Goal: Information Seeking & Learning: Obtain resource

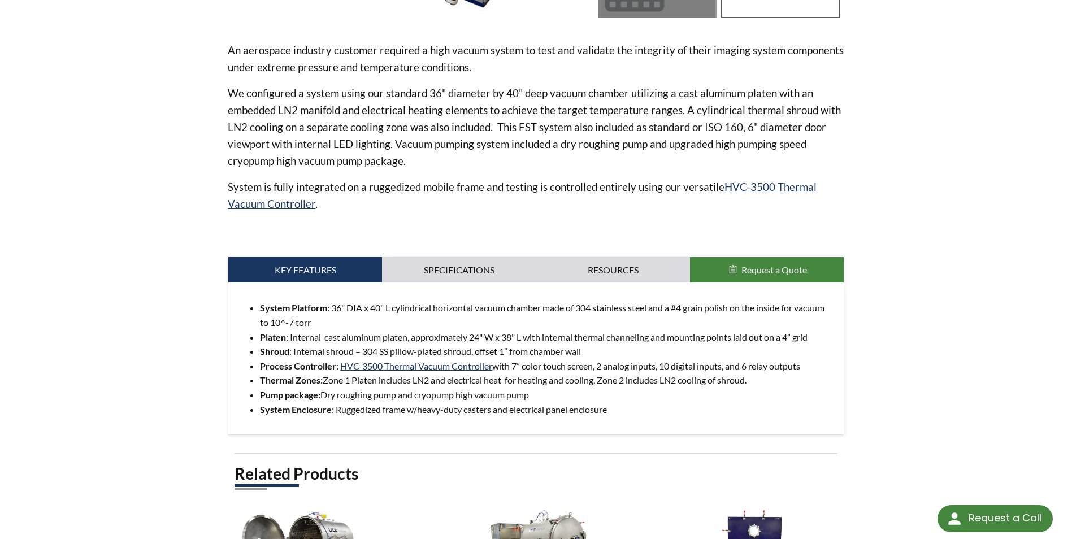
scroll to position [452, 0]
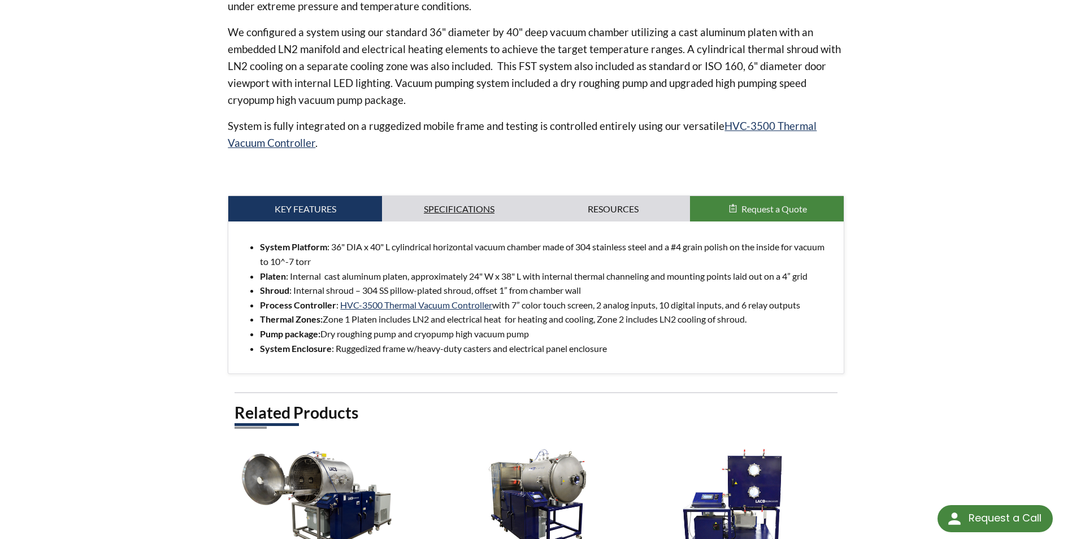
click at [448, 202] on link "Specifications" at bounding box center [459, 209] width 154 height 26
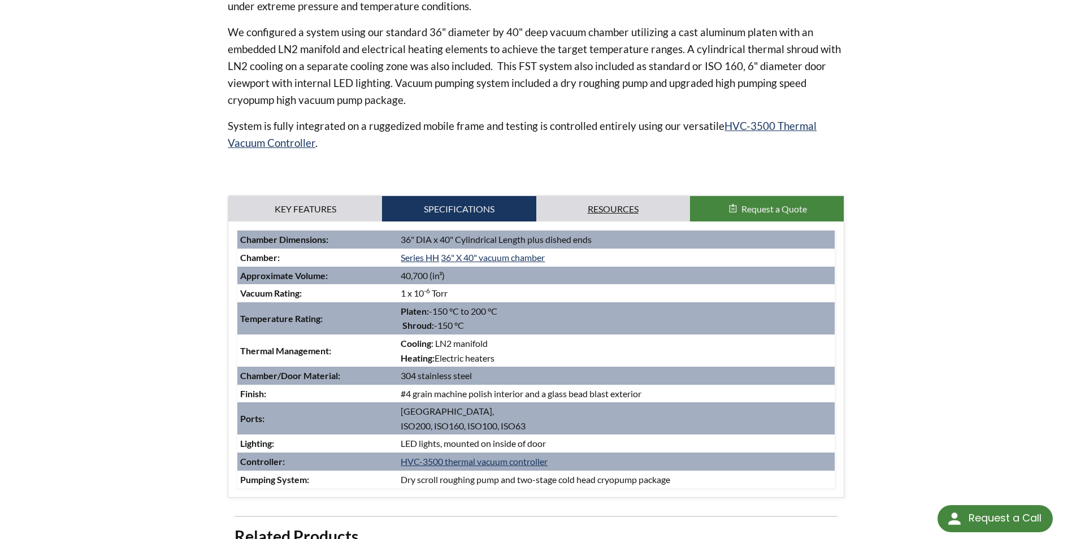
click at [624, 206] on link "Resources" at bounding box center [613, 209] width 154 height 26
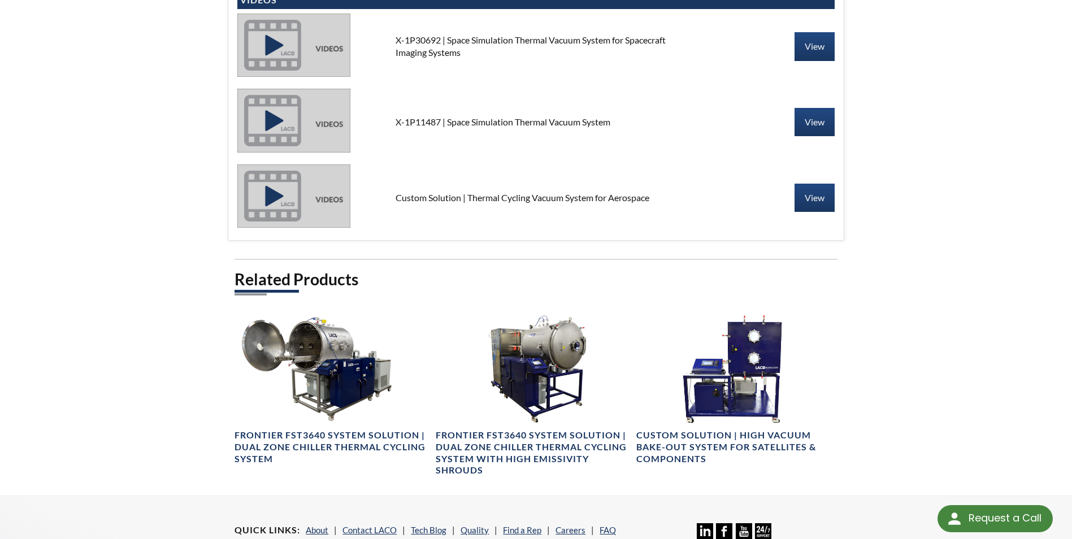
scroll to position [621, 0]
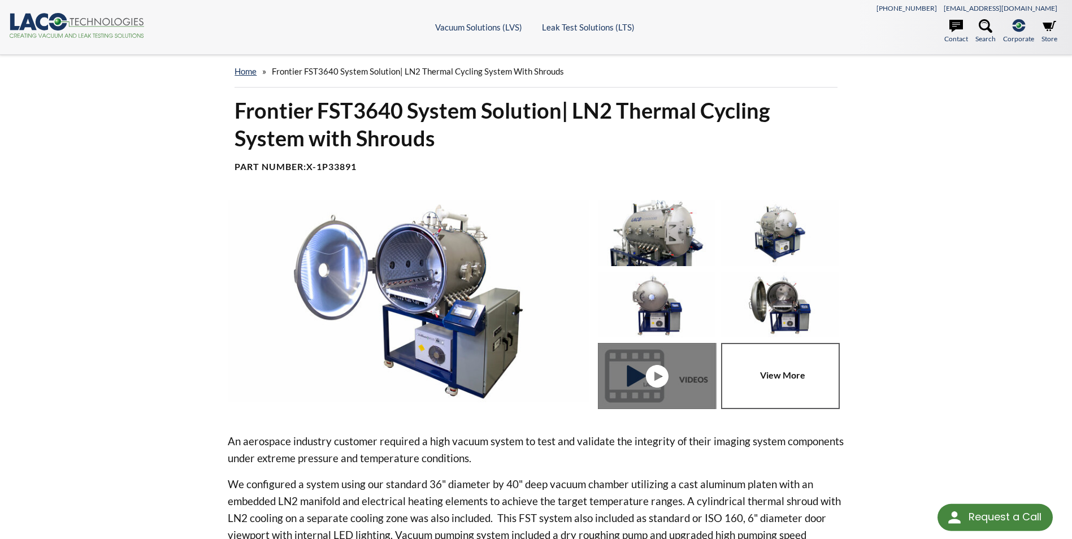
select select "Language Translate Widget"
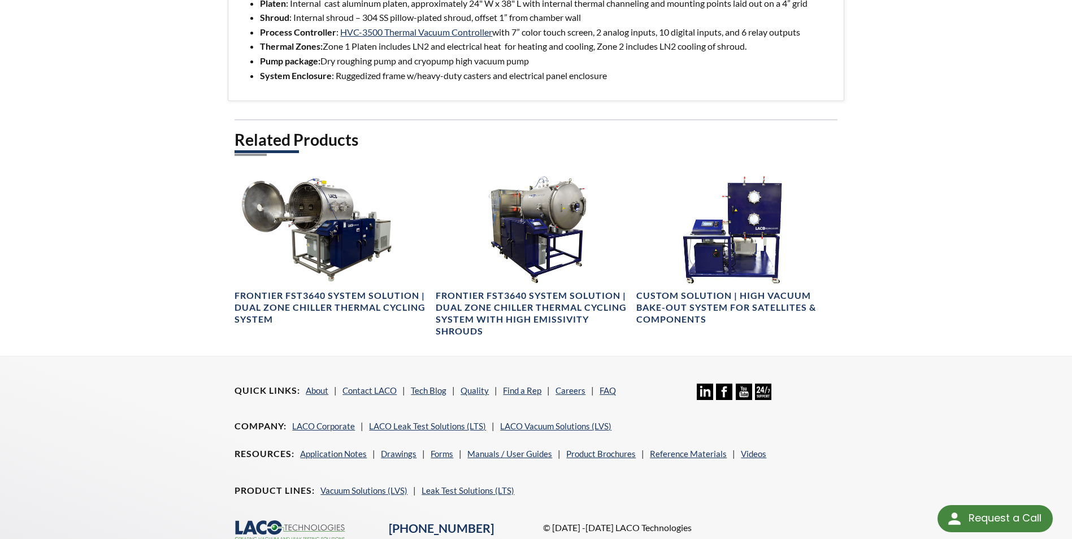
scroll to position [803, 0]
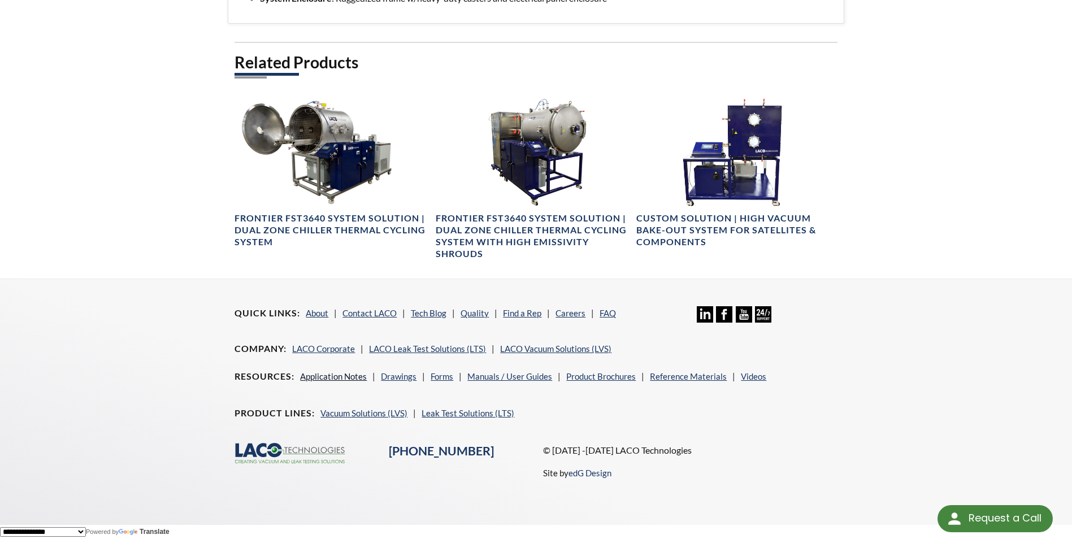
click at [325, 376] on link "Application Notes" at bounding box center [333, 376] width 67 height 10
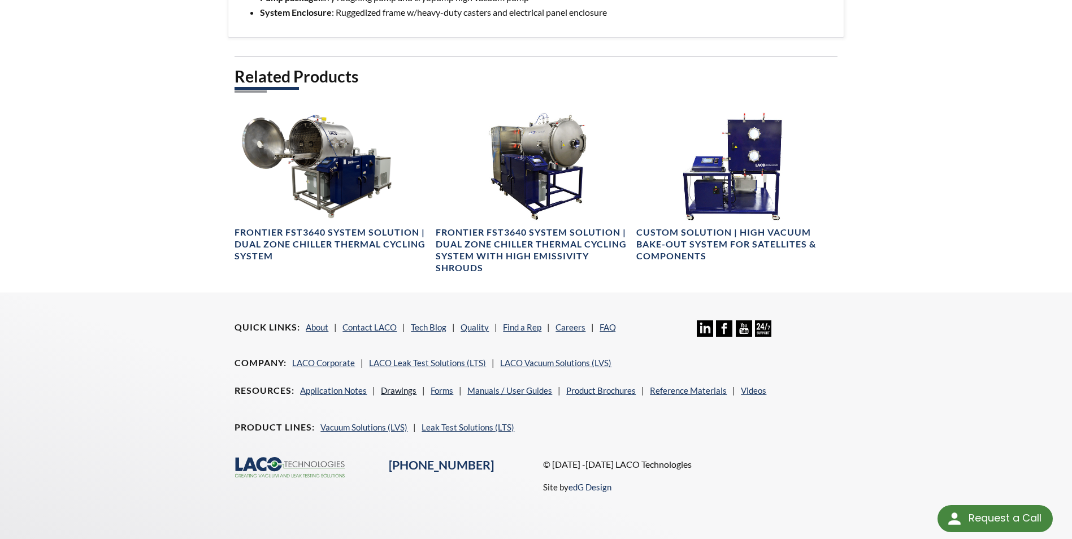
scroll to position [788, 0]
click at [532, 392] on link "Manuals / User Guides" at bounding box center [509, 390] width 85 height 10
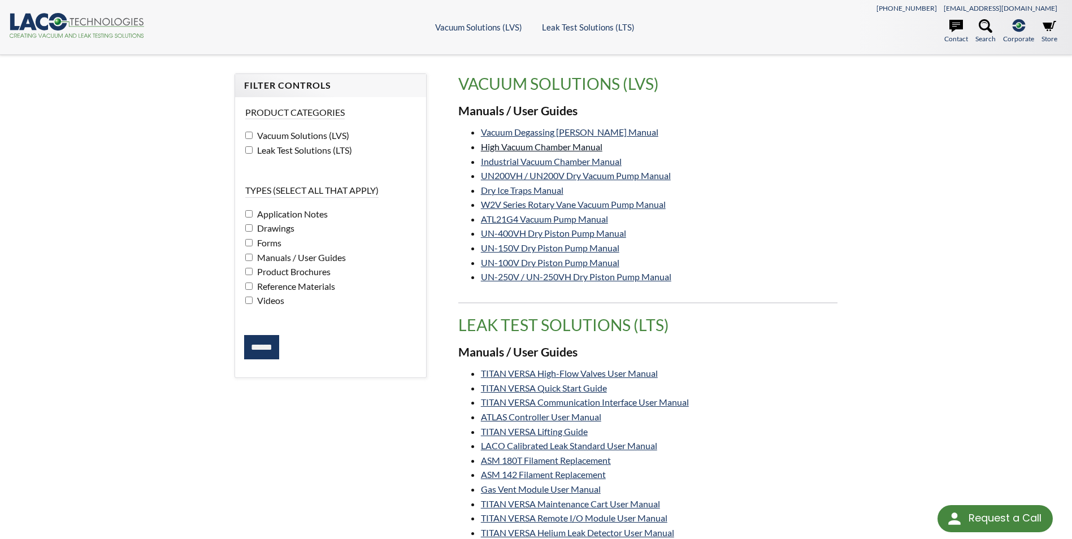
click at [591, 145] on link "High Vacuum Chamber Manual" at bounding box center [541, 146] width 121 height 11
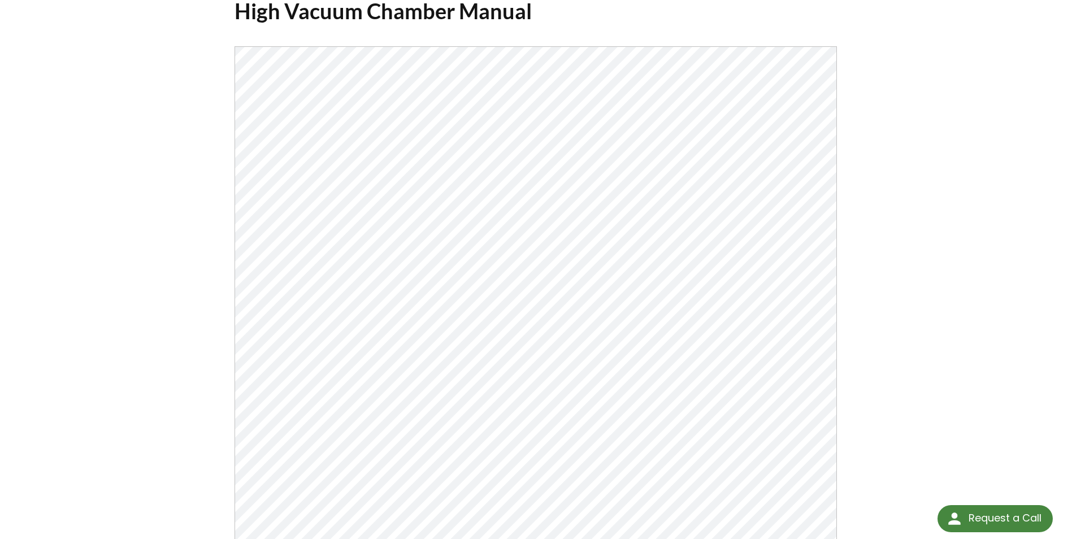
scroll to position [169, 0]
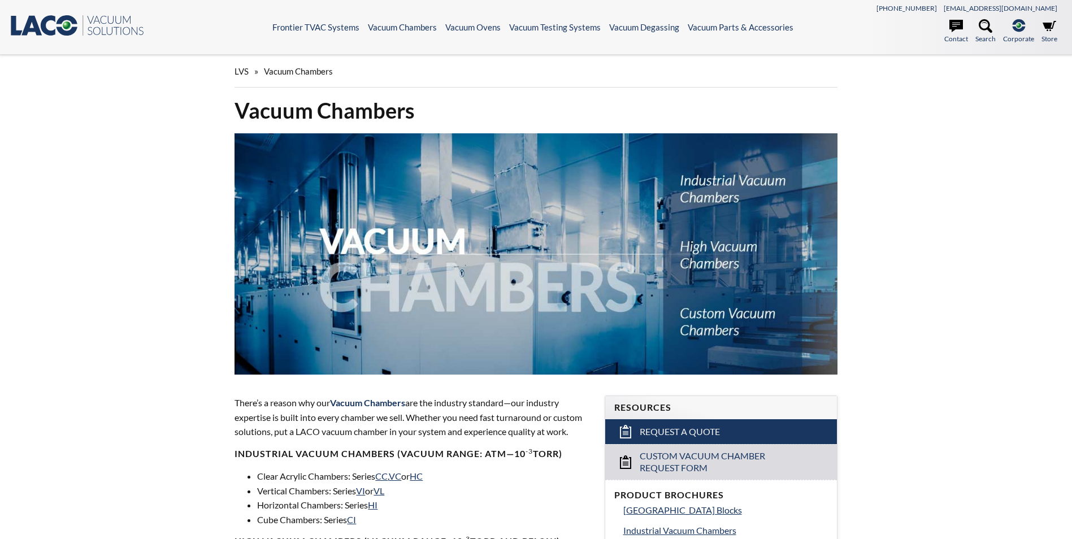
select select "Language Translate Widget"
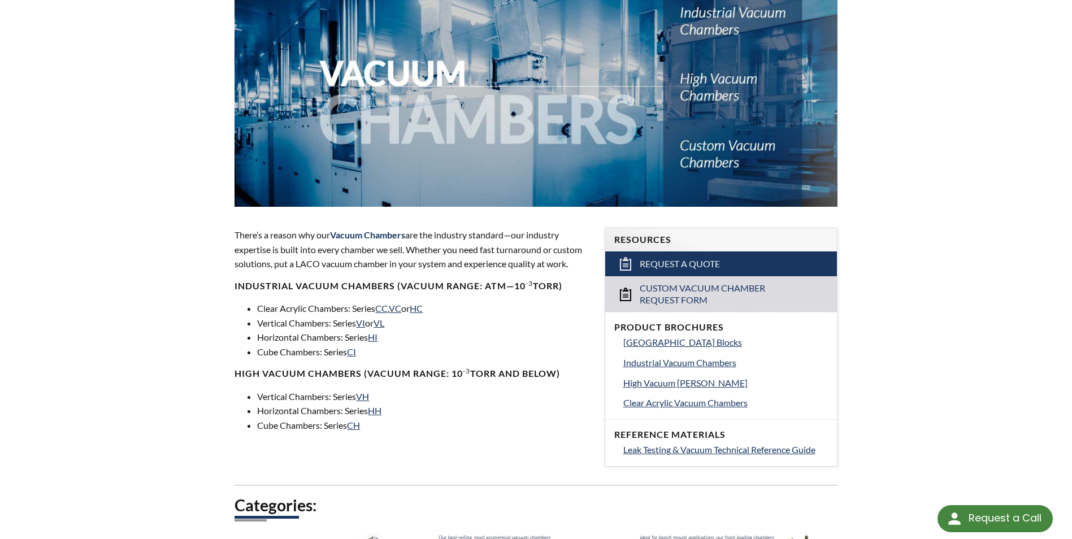
scroll to position [169, 0]
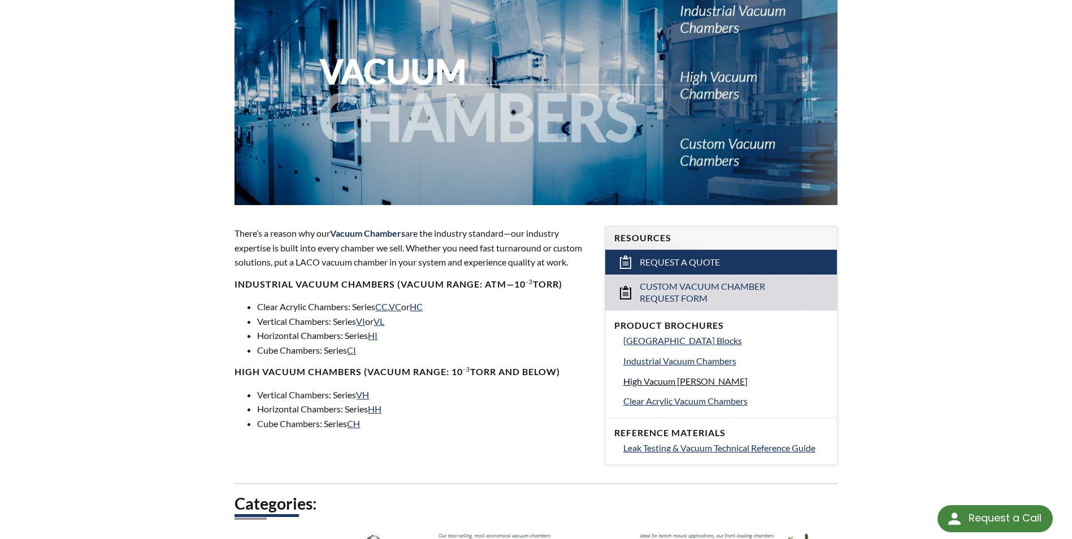
click at [704, 382] on span "High Vacuum [PERSON_NAME]" at bounding box center [685, 381] width 124 height 11
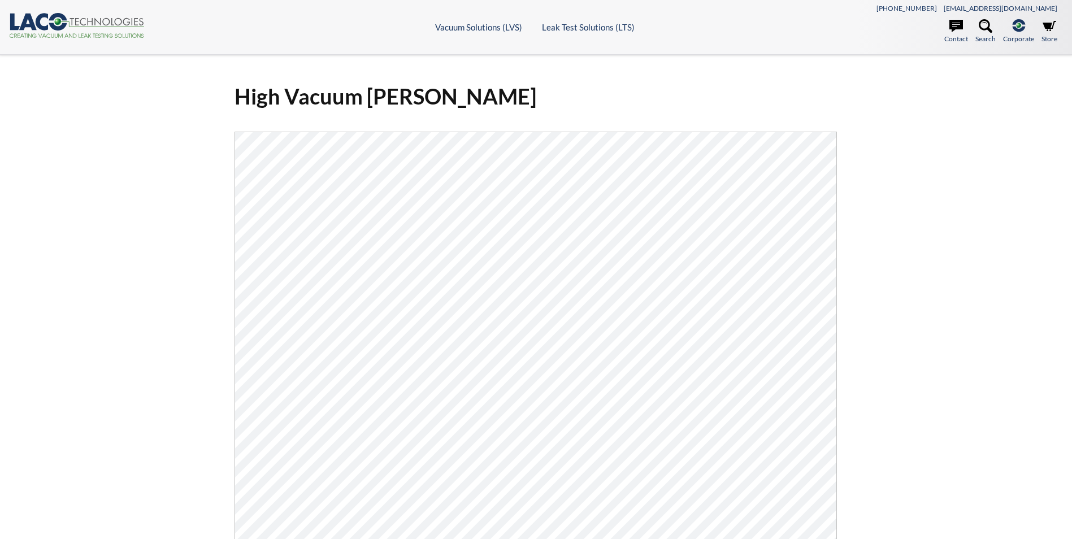
select select "Language Translate Widget"
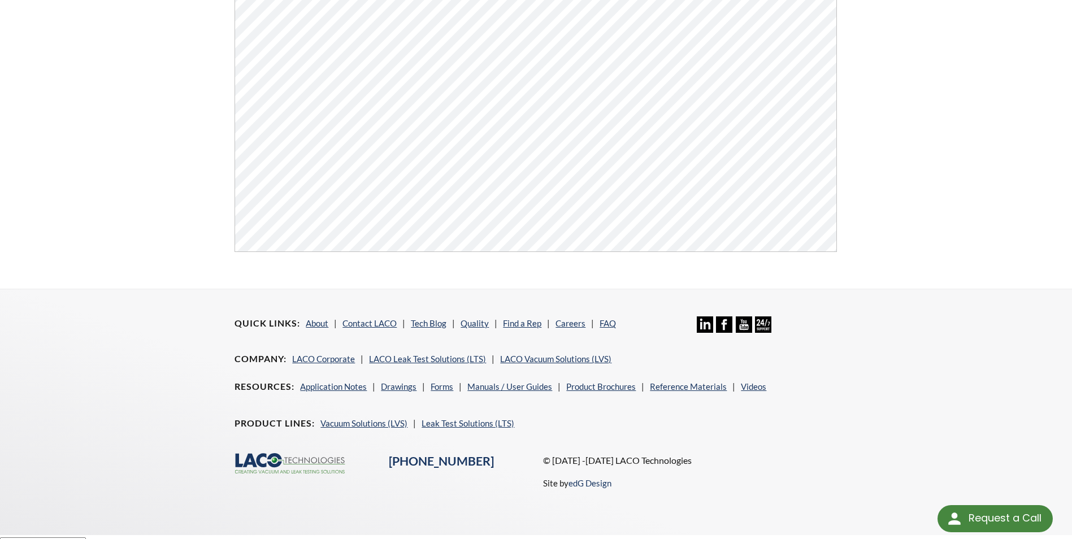
scroll to position [430, 0]
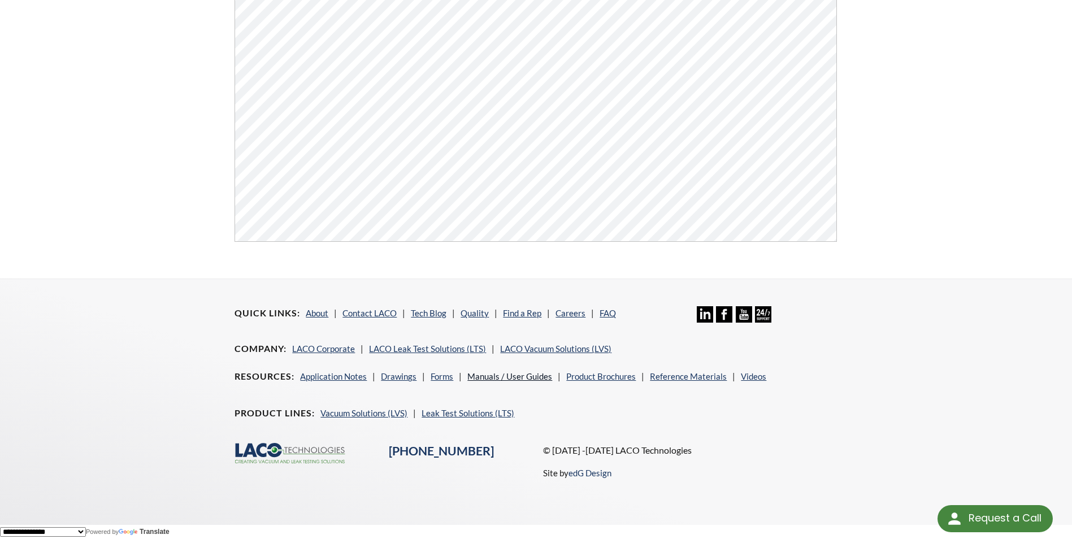
click at [516, 376] on link "Manuals / User Guides" at bounding box center [509, 376] width 85 height 10
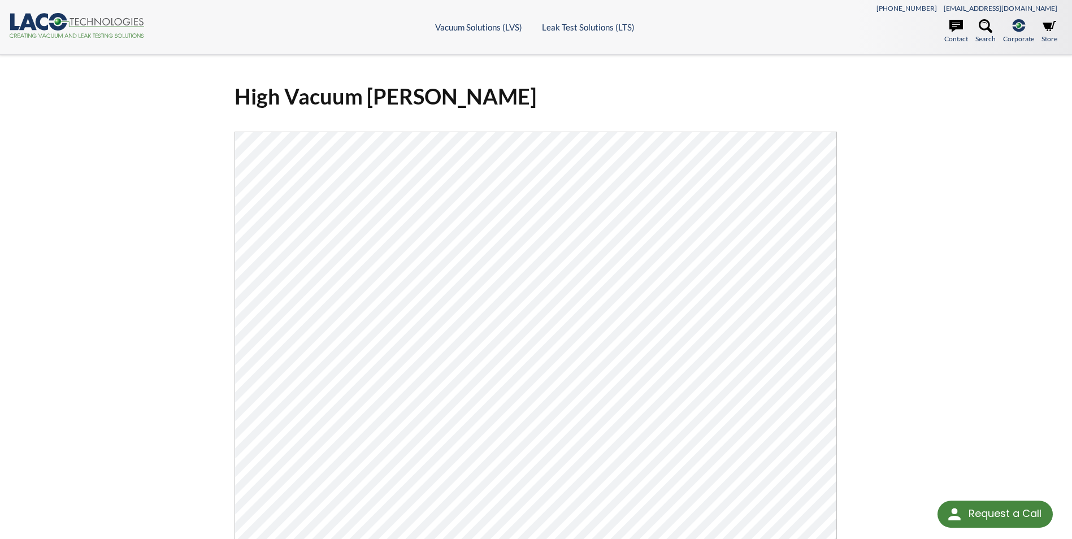
scroll to position [415, 0]
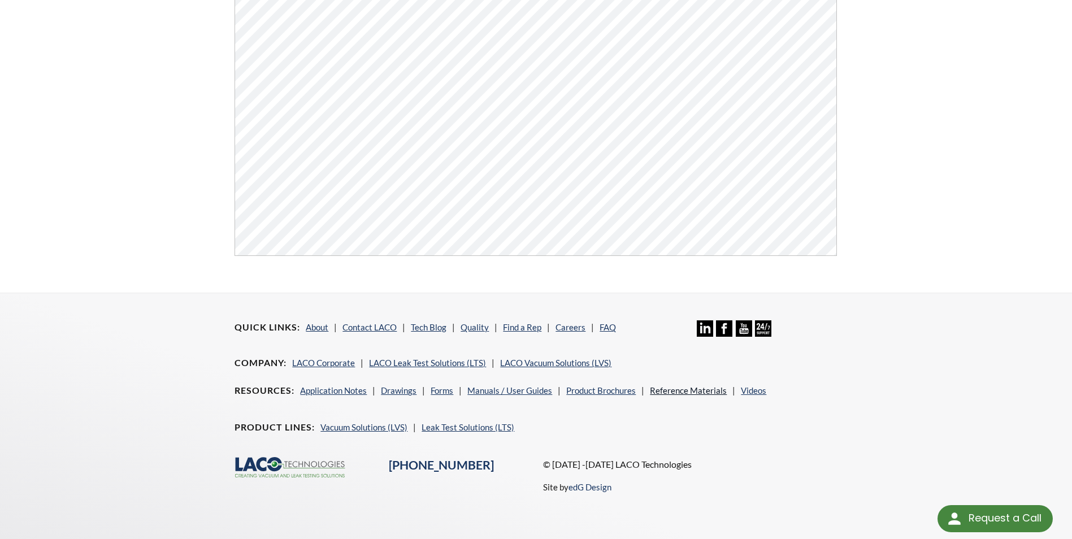
click at [691, 387] on link "Reference Materials" at bounding box center [688, 390] width 77 height 10
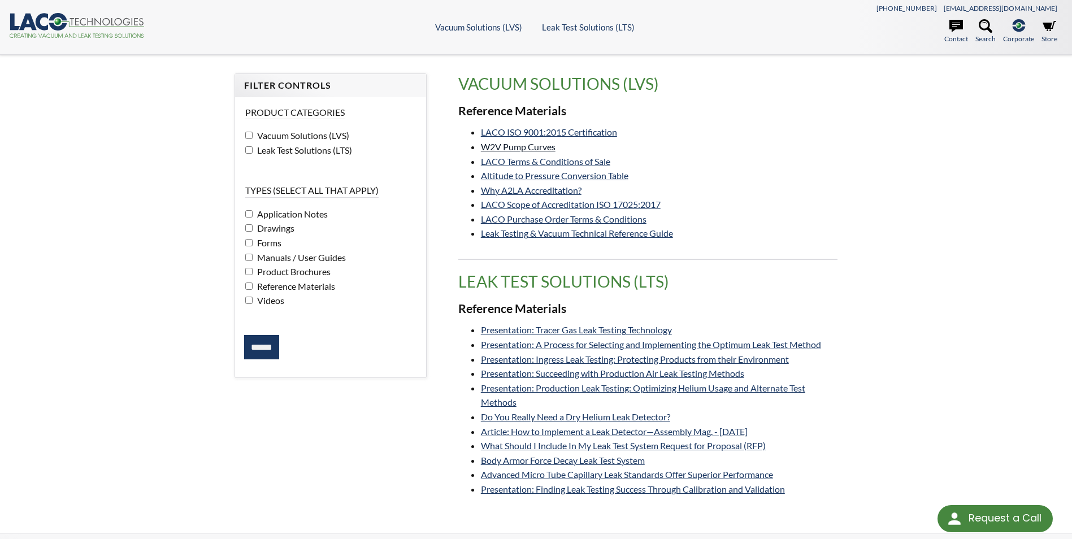
drag, startPoint x: 535, startPoint y: 146, endPoint x: 542, endPoint y: 146, distance: 6.8
click at [535, 146] on link "W2V Pump Curves" at bounding box center [518, 146] width 75 height 11
